Goal: Task Accomplishment & Management: Use online tool/utility

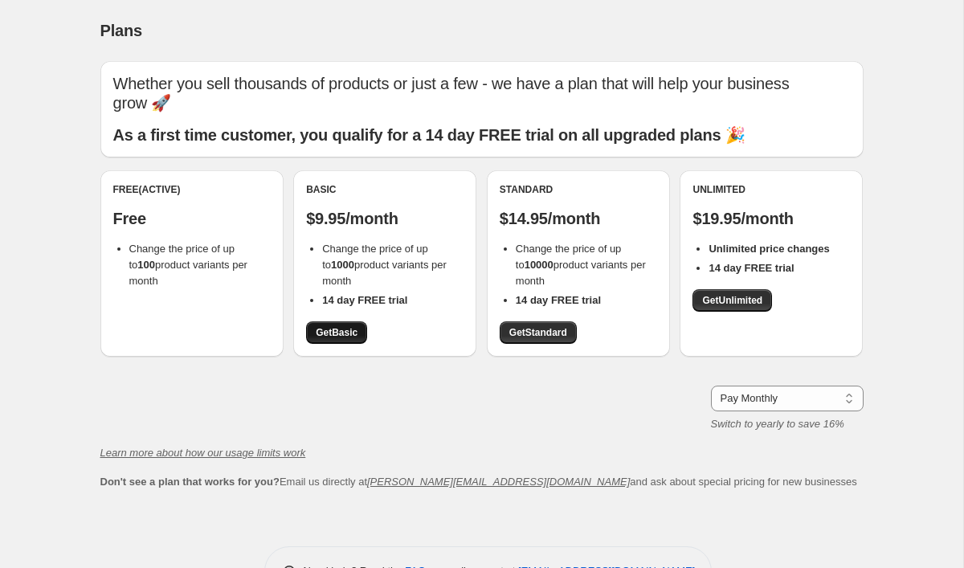
click at [344, 326] on span "Get Basic" at bounding box center [337, 332] width 42 height 13
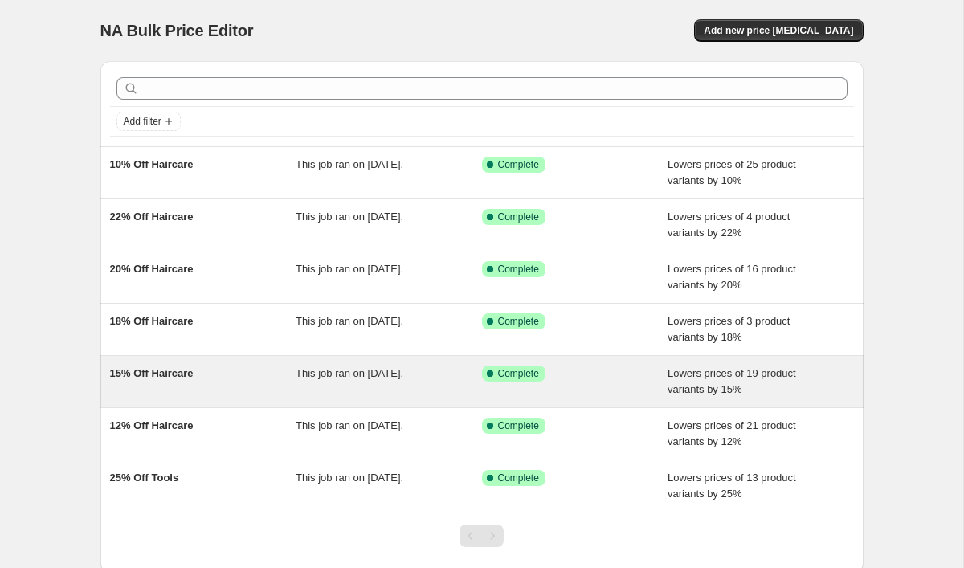
click at [519, 381] on span "Success Complete Complete" at bounding box center [513, 373] width 63 height 16
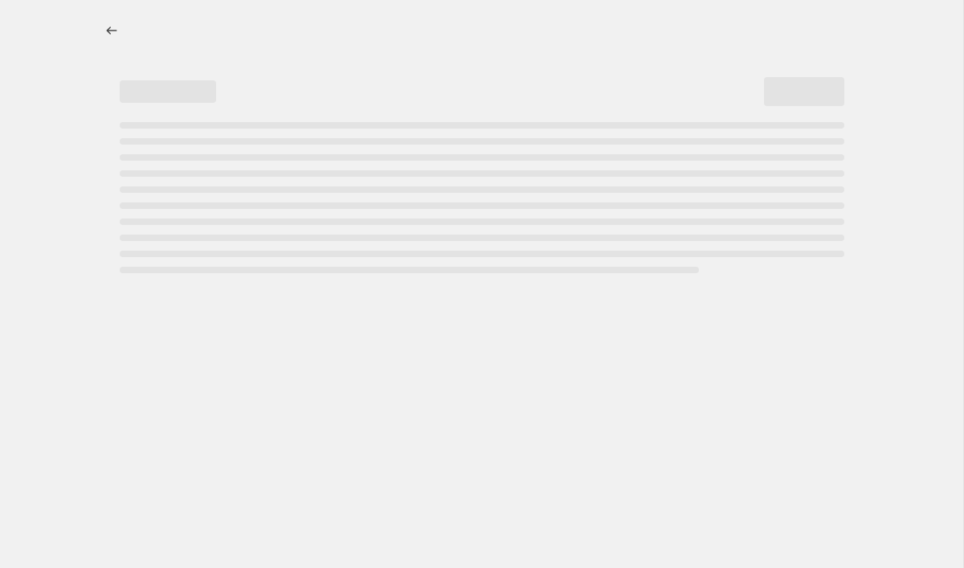
select select "percentage"
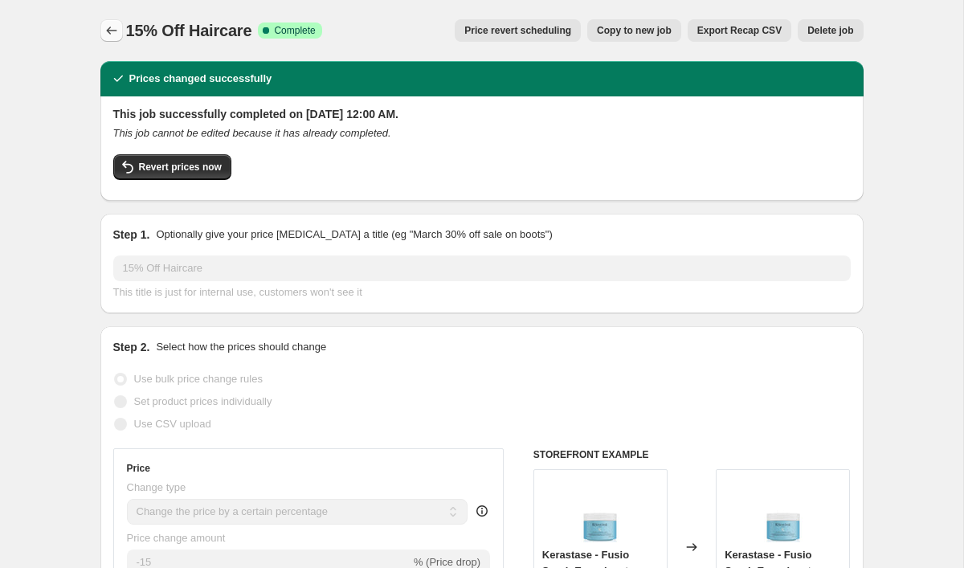
click at [113, 28] on icon "Price change jobs" at bounding box center [112, 30] width 16 height 16
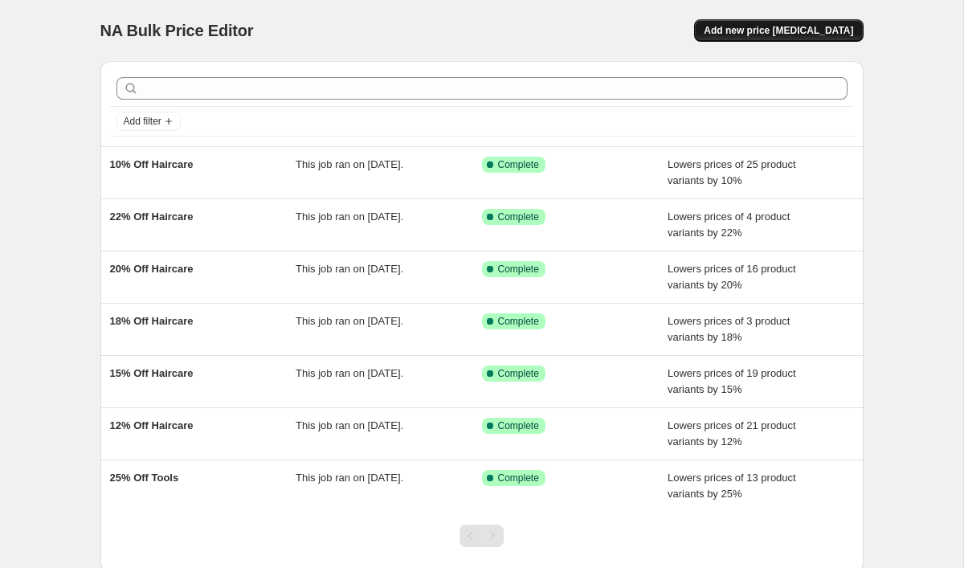
click at [764, 39] on button "Add new price [MEDICAL_DATA]" at bounding box center [778, 30] width 169 height 22
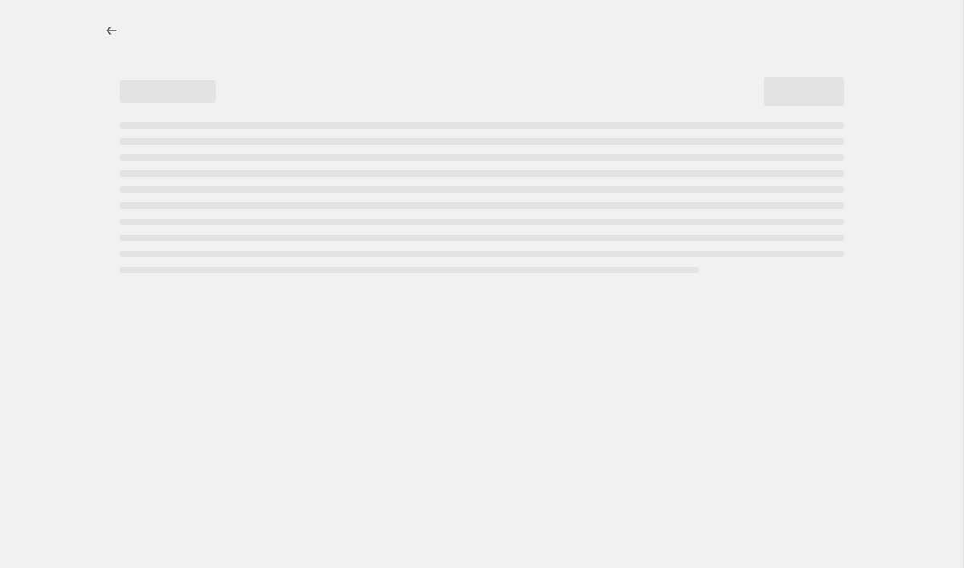
select select "percentage"
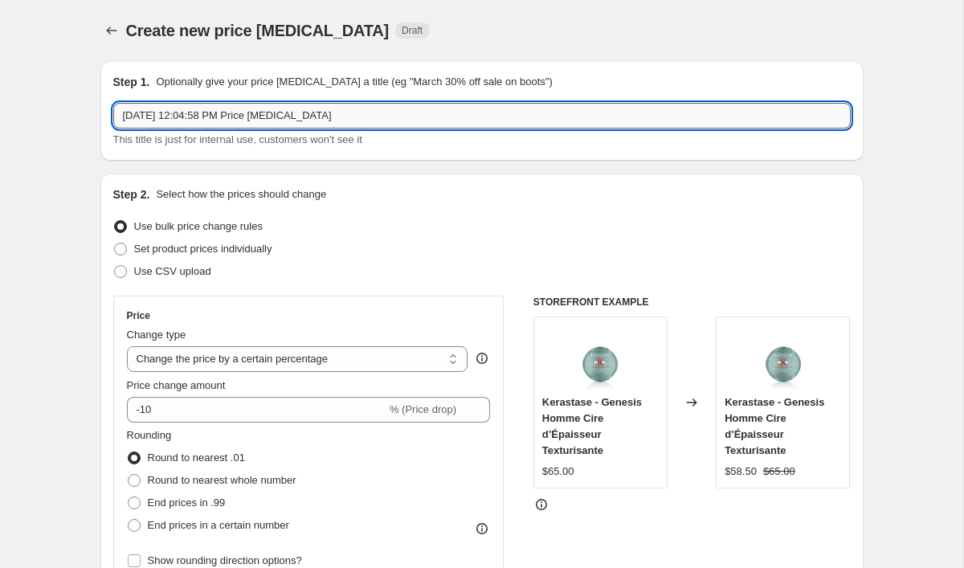
click at [405, 105] on input "[DATE] 12:04:58 PM Price [MEDICAL_DATA]" at bounding box center [481, 116] width 737 height 26
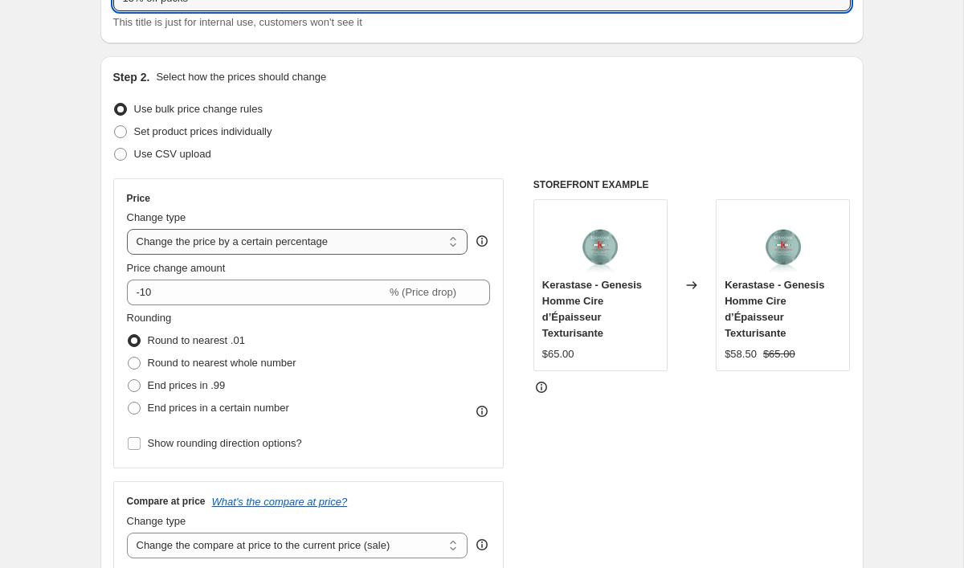
scroll to position [120, 0]
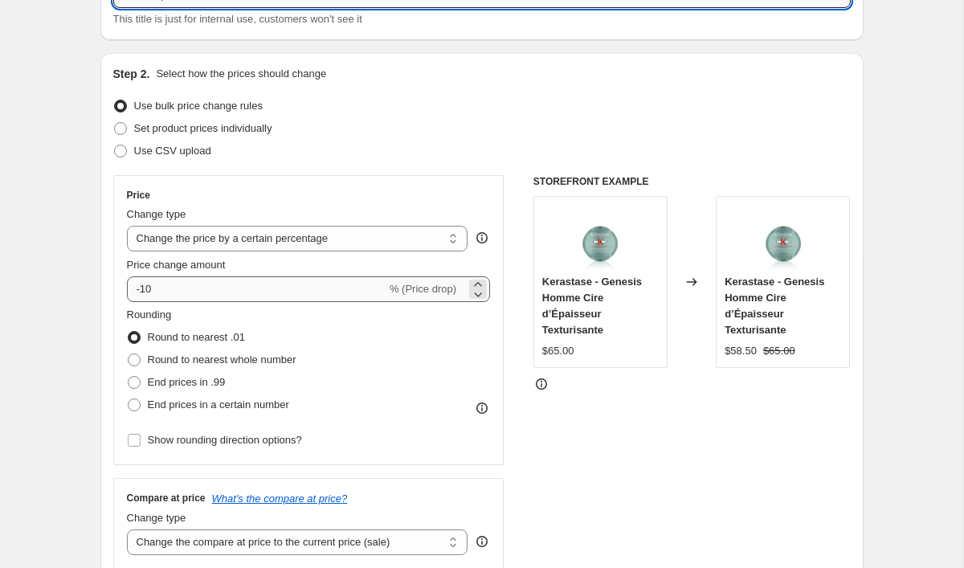
type input "15% off pucks"
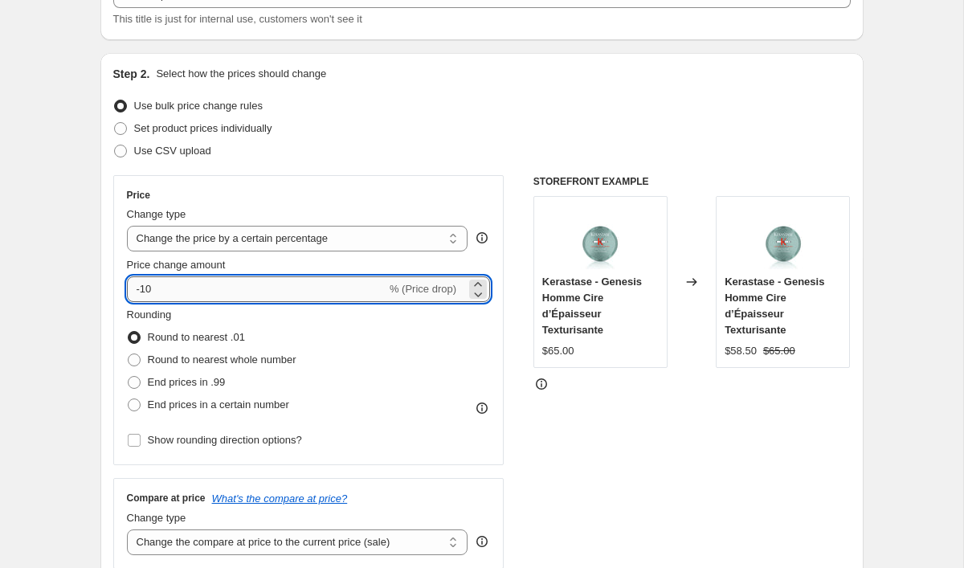
click at [161, 285] on input "-10" at bounding box center [256, 289] width 259 height 26
type input "-15"
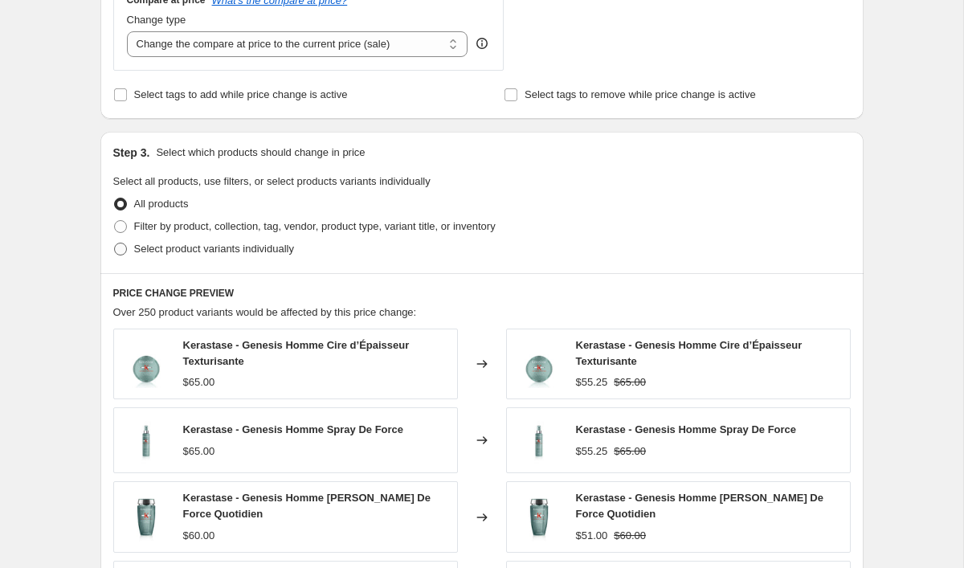
scroll to position [638, 0]
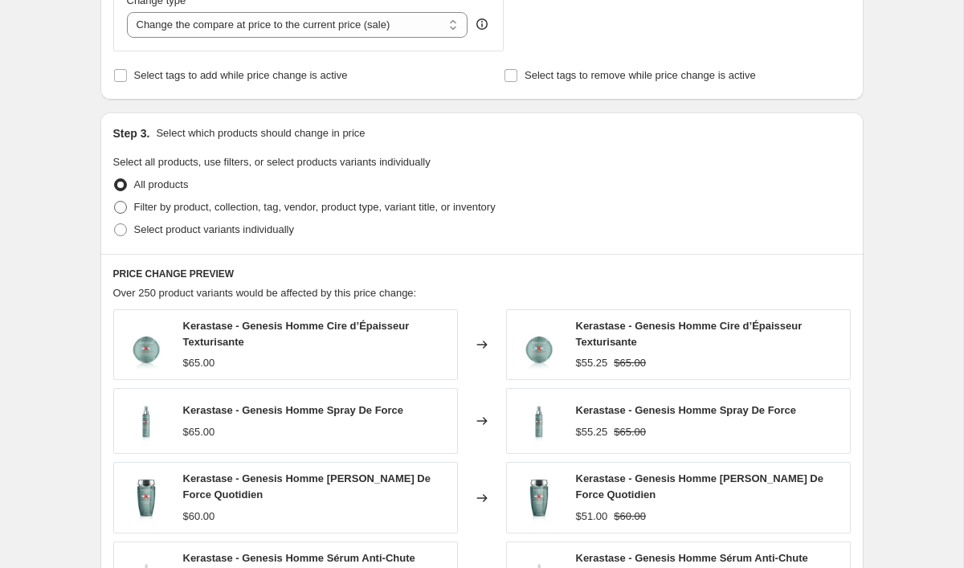
click at [181, 210] on span "Filter by product, collection, tag, vendor, product type, variant title, or inv…" at bounding box center [314, 207] width 361 height 12
click at [115, 202] on input "Filter by product, collection, tag, vendor, product type, variant title, or inv…" at bounding box center [114, 201] width 1 height 1
radio input "true"
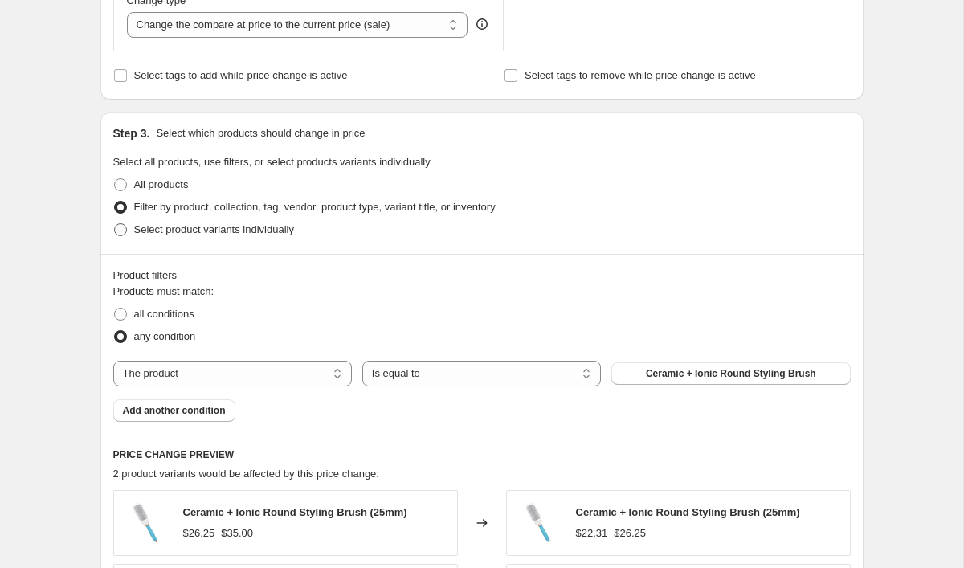
click at [175, 230] on span "Select product variants individually" at bounding box center [214, 229] width 160 height 12
click at [115, 224] on input "Select product variants individually" at bounding box center [114, 223] width 1 height 1
radio input "true"
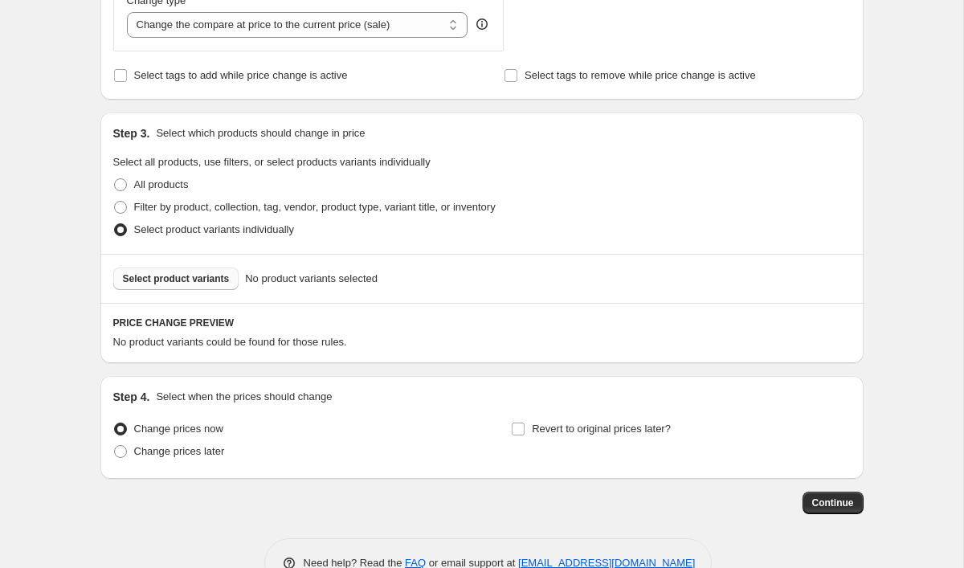
click at [173, 277] on span "Select product variants" at bounding box center [176, 278] width 107 height 13
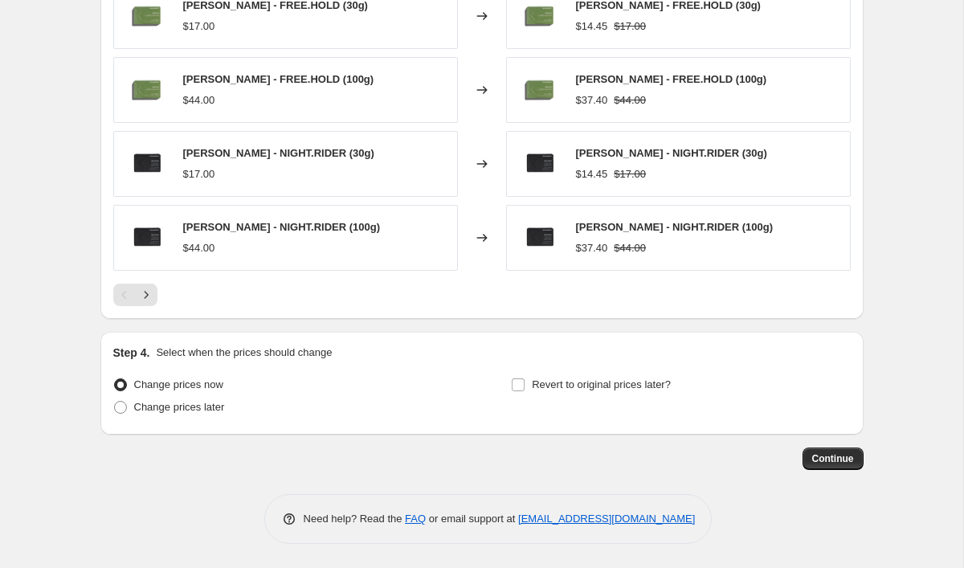
scroll to position [1086, 0]
click at [837, 461] on span "Continue" at bounding box center [833, 458] width 42 height 13
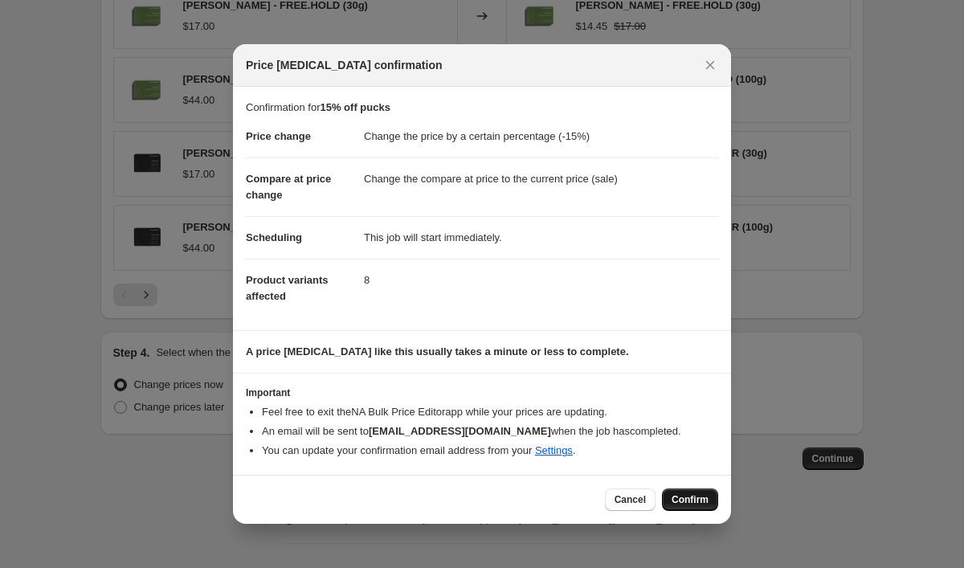
click at [682, 495] on span "Confirm" at bounding box center [689, 499] width 37 height 13
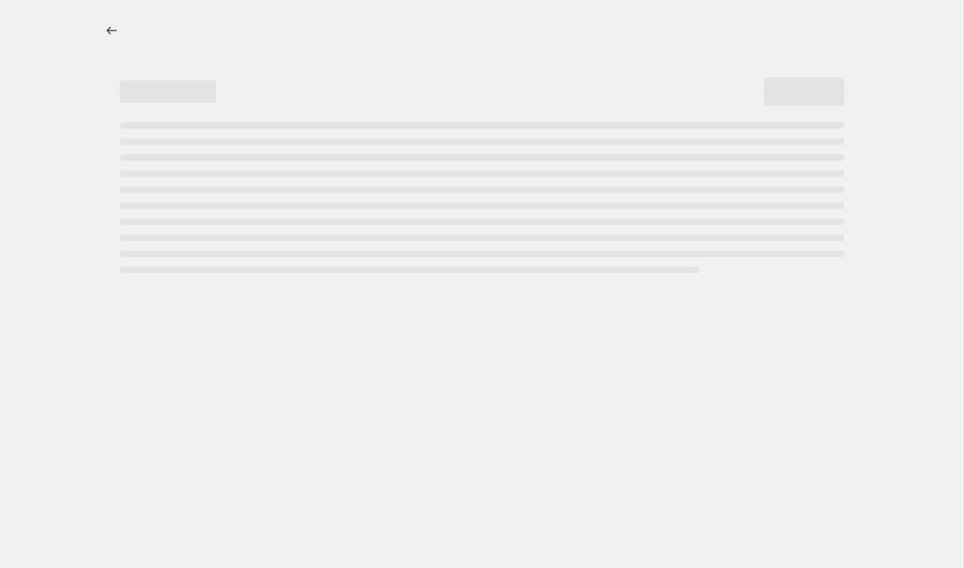
select select "percentage"
